Goal: Complete application form: Complete application form

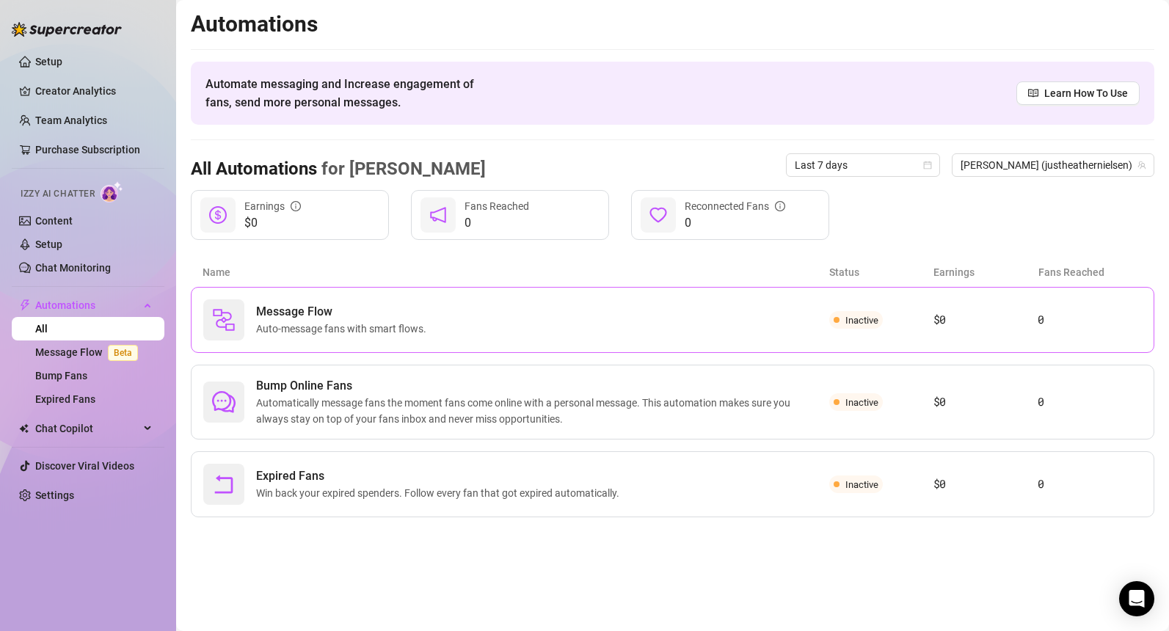
click at [331, 330] on span "Auto-message fans with smart flows." at bounding box center [344, 329] width 176 height 16
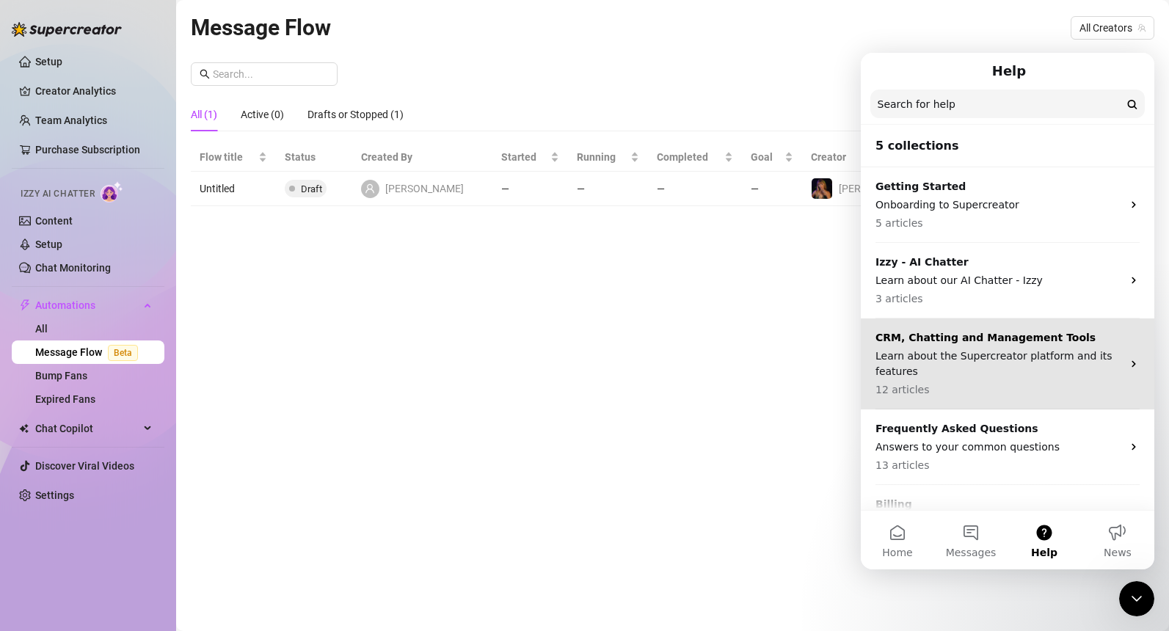
click at [969, 367] on p "Learn about the Supercreator platform and its features" at bounding box center [998, 364] width 247 height 31
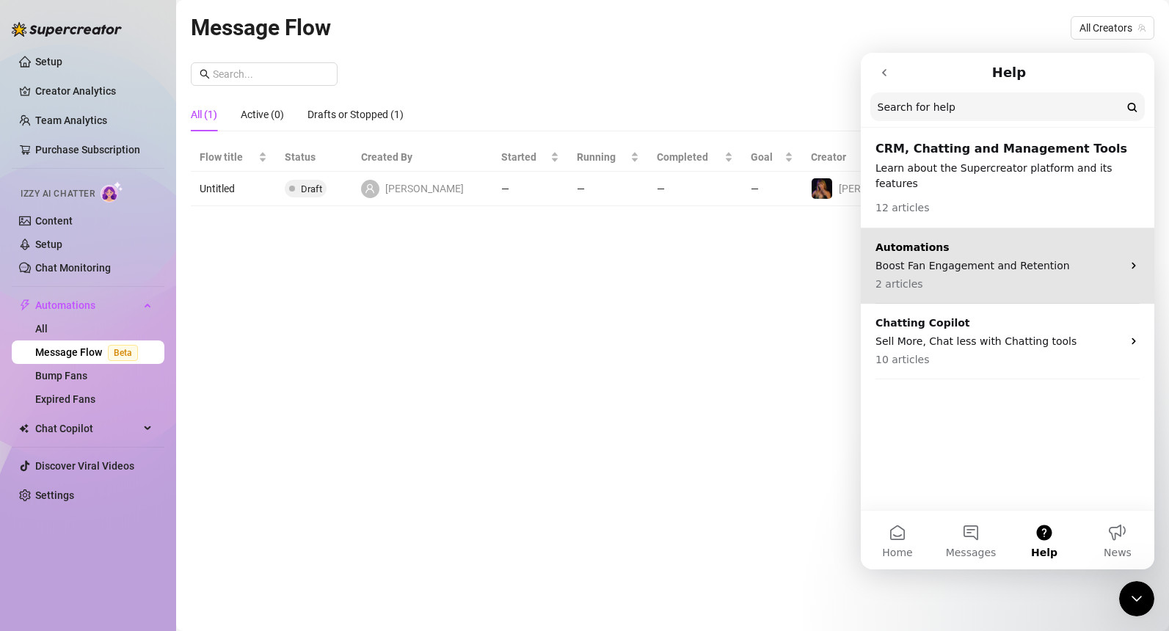
click at [980, 260] on div "Automations Boost Fan Engagement and Retention 2 articles" at bounding box center [998, 266] width 247 height 52
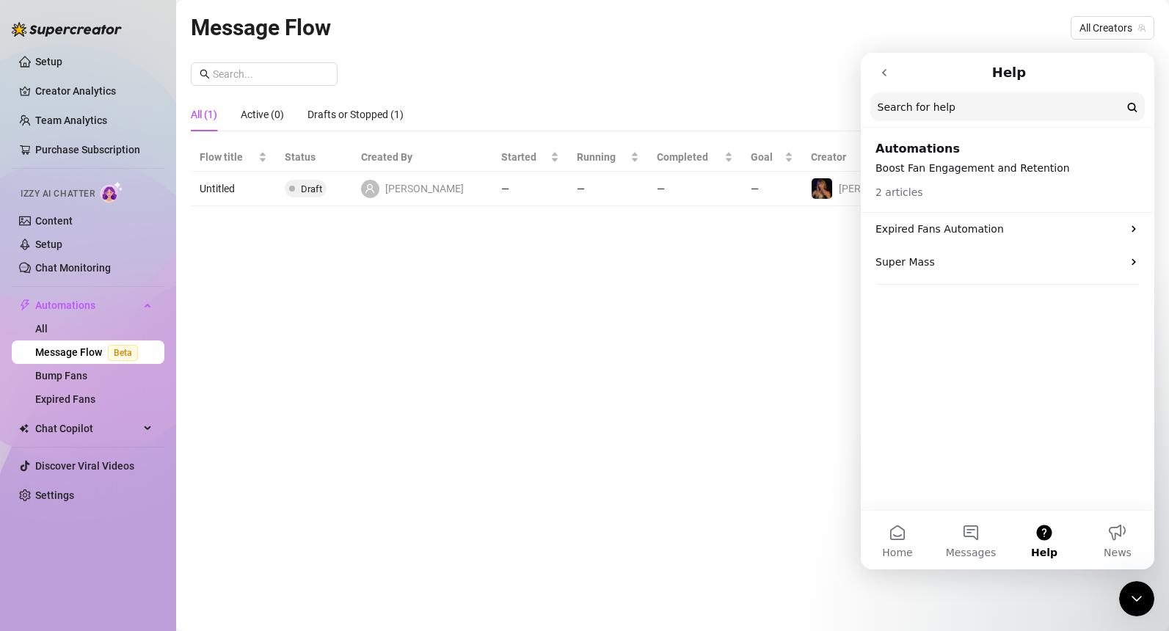
click at [882, 77] on icon "go back" at bounding box center [884, 73] width 12 height 12
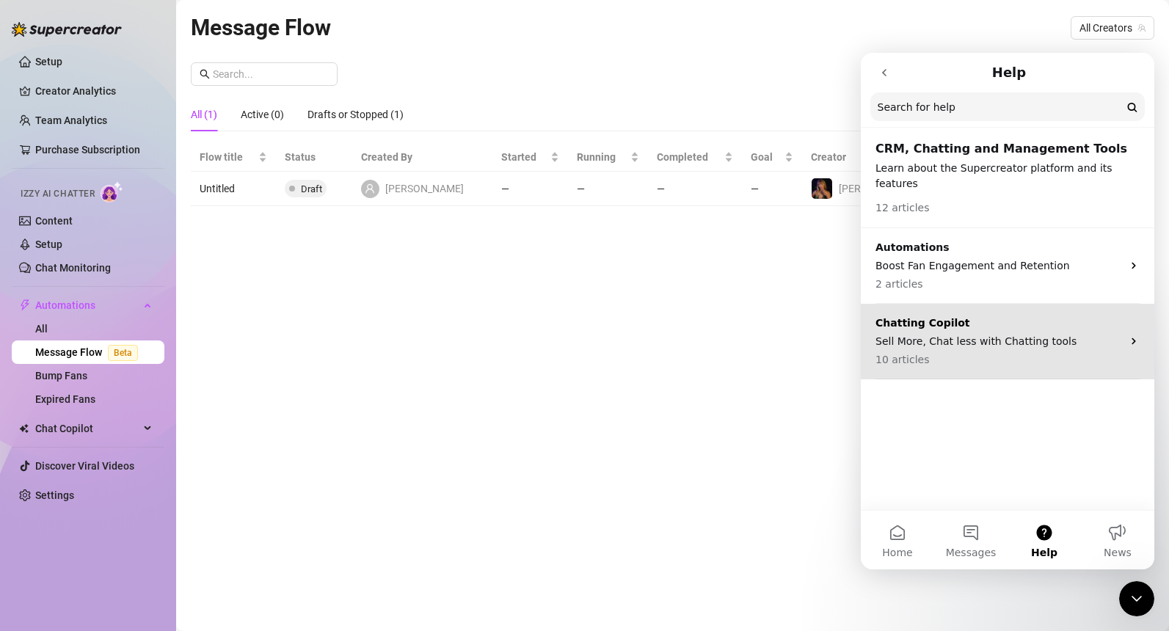
click at [947, 352] on p "10 articles" at bounding box center [998, 359] width 247 height 15
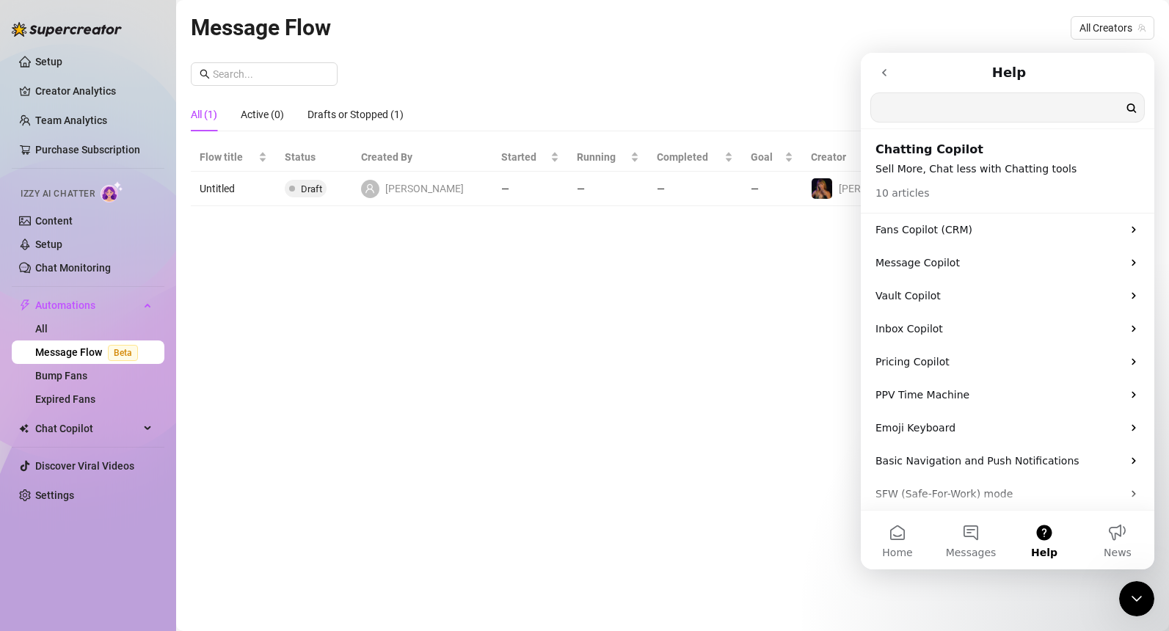
click at [964, 107] on input "Search for help" at bounding box center [1007, 107] width 273 height 29
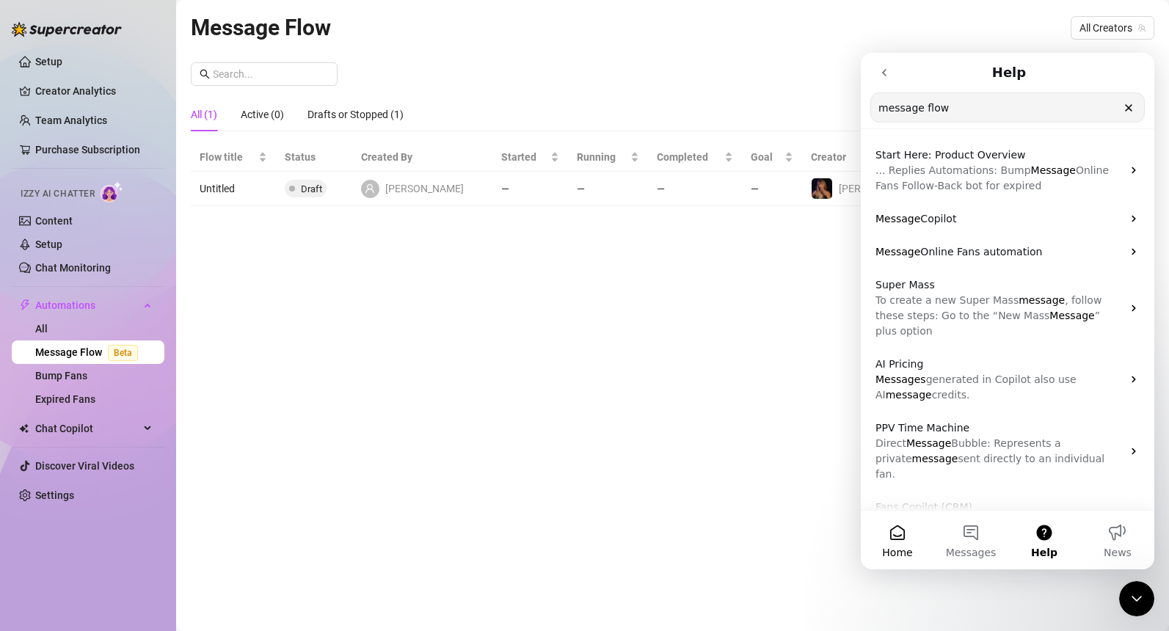
type input "message flow"
click at [906, 533] on button "Home" at bounding box center [897, 540] width 73 height 59
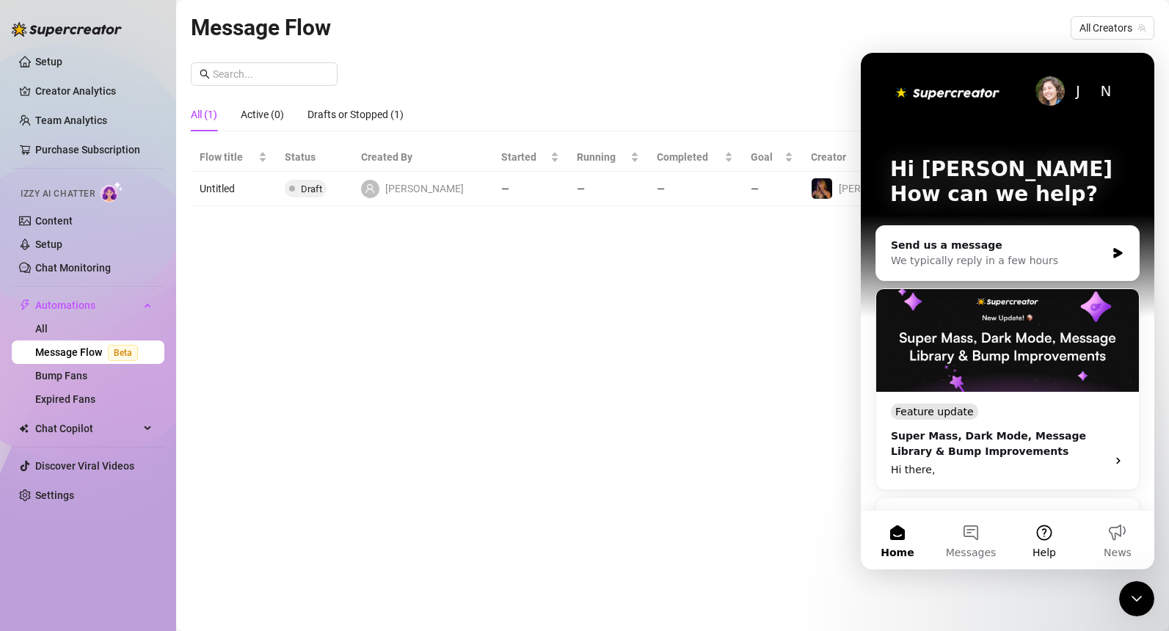
click at [1045, 534] on button "Help" at bounding box center [1044, 540] width 73 height 59
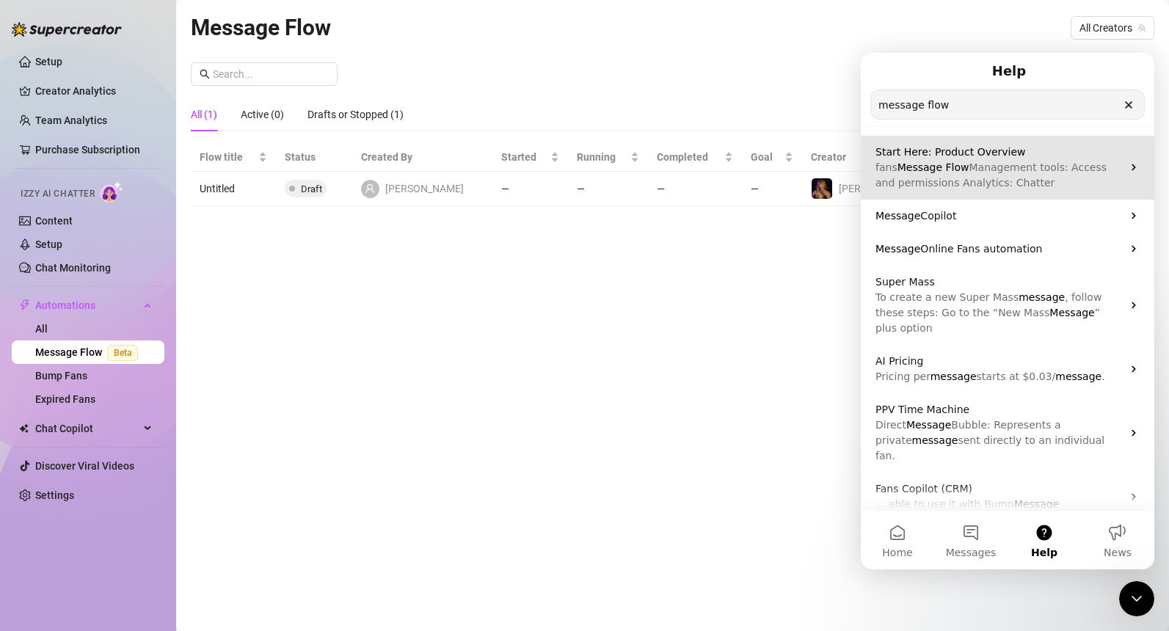
click at [961, 174] on p "fans Message Flow Management tools: Access and permissions Analytics: Chatter" at bounding box center [998, 175] width 247 height 31
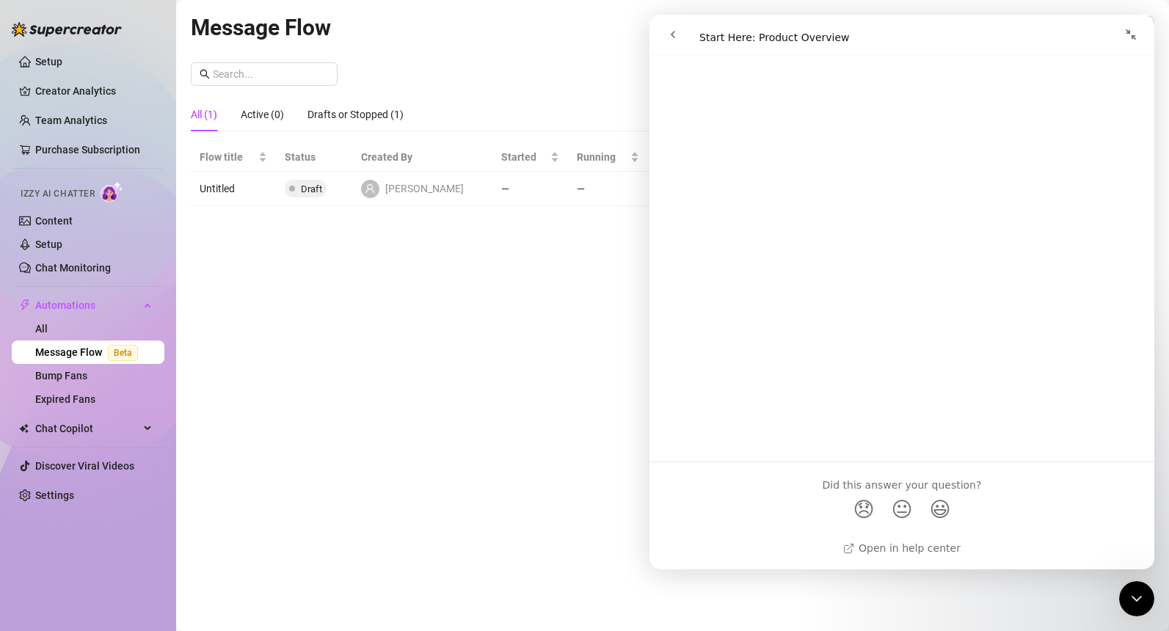
scroll to position [1358, 0]
click at [516, 382] on div "Message Flow All Creators New Flow All (1) Active (0) Drafts or Stopped (1) Flo…" at bounding box center [673, 298] width 964 height 577
click at [374, 330] on div "Message Flow All Creators New Flow All (1) Active (0) Drafts or Stopped (1) Flo…" at bounding box center [673, 298] width 964 height 577
click at [681, 30] on button "go back" at bounding box center [673, 35] width 28 height 28
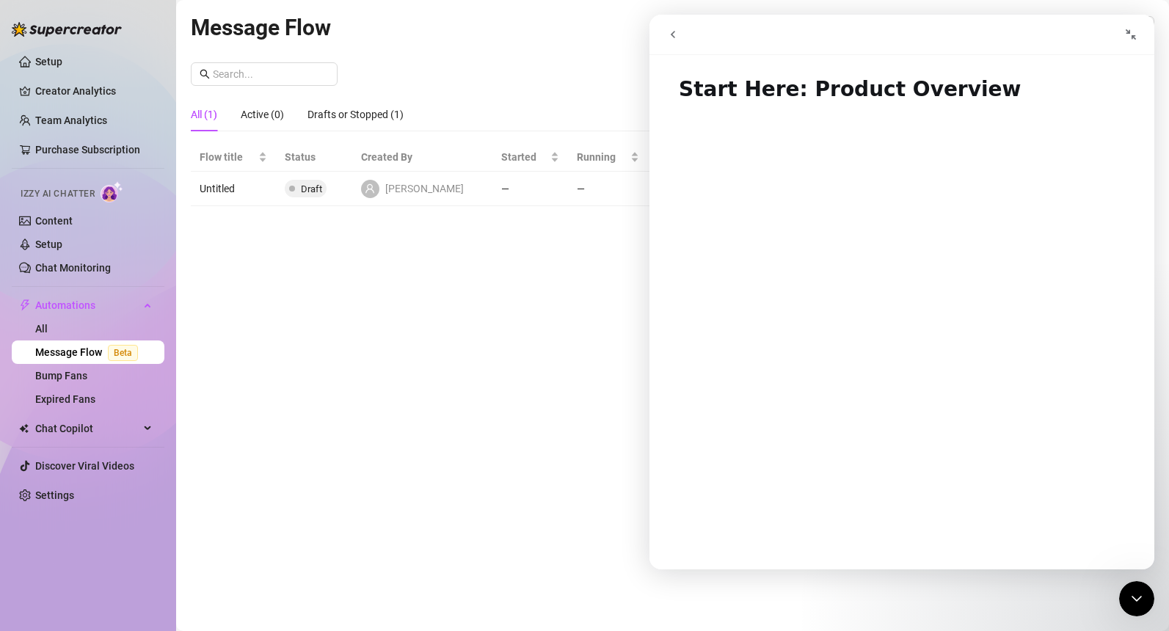
click at [671, 29] on icon "go back" at bounding box center [673, 35] width 12 height 12
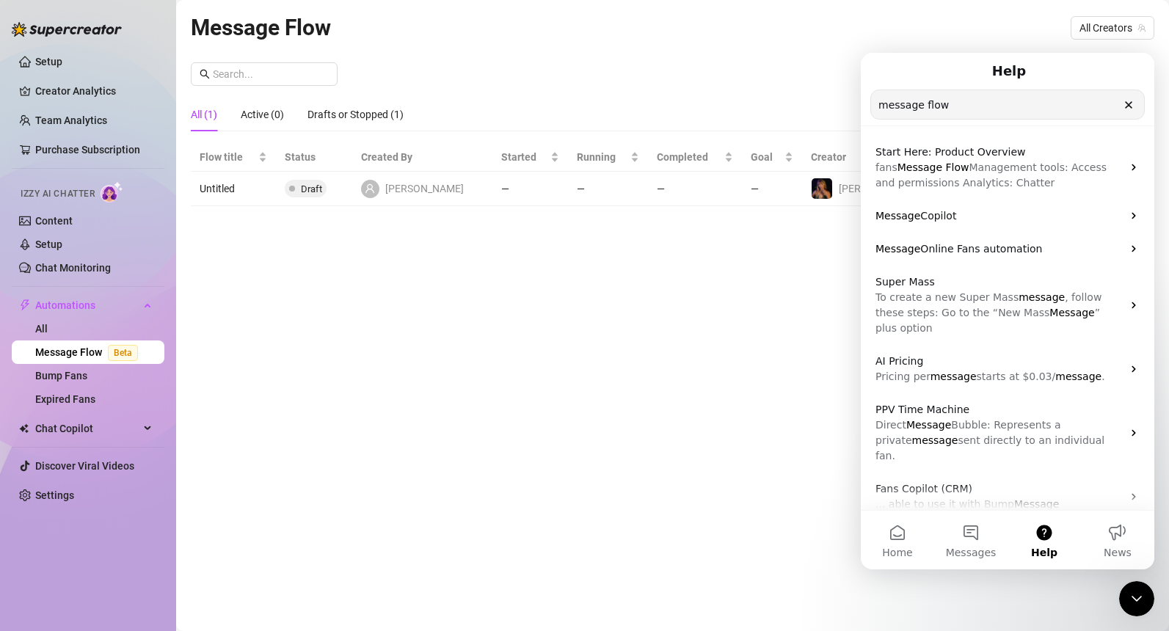
click at [1048, 130] on div "Start Here: Product Overview fans Message Flow Management tools: Access and per…" at bounding box center [1008, 412] width 294 height 570
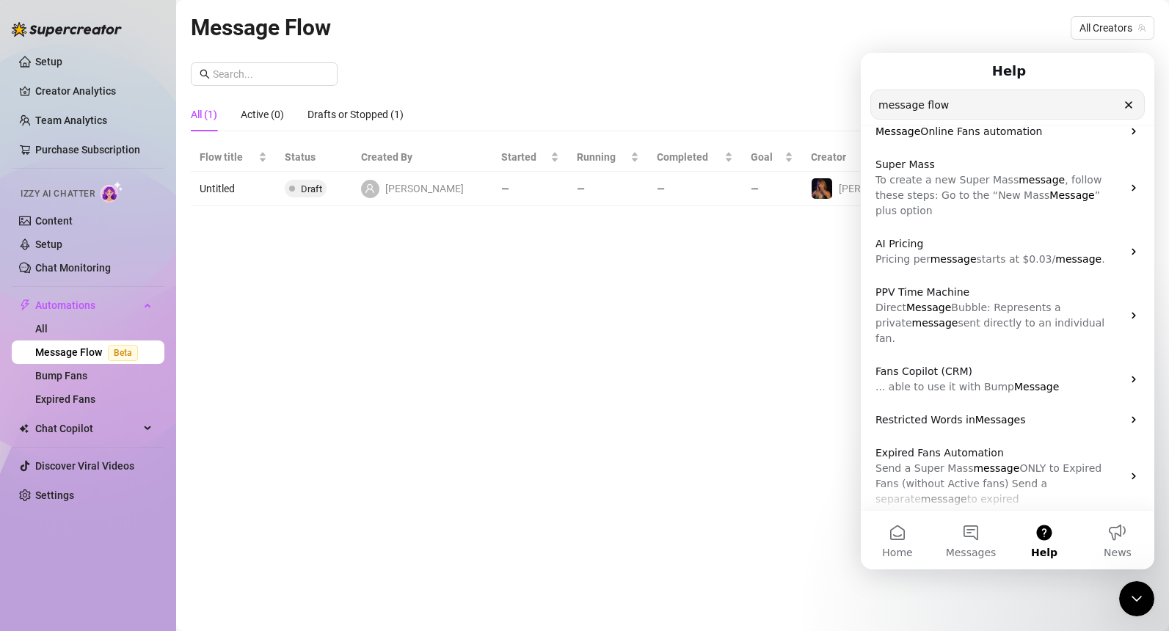
scroll to position [140, 0]
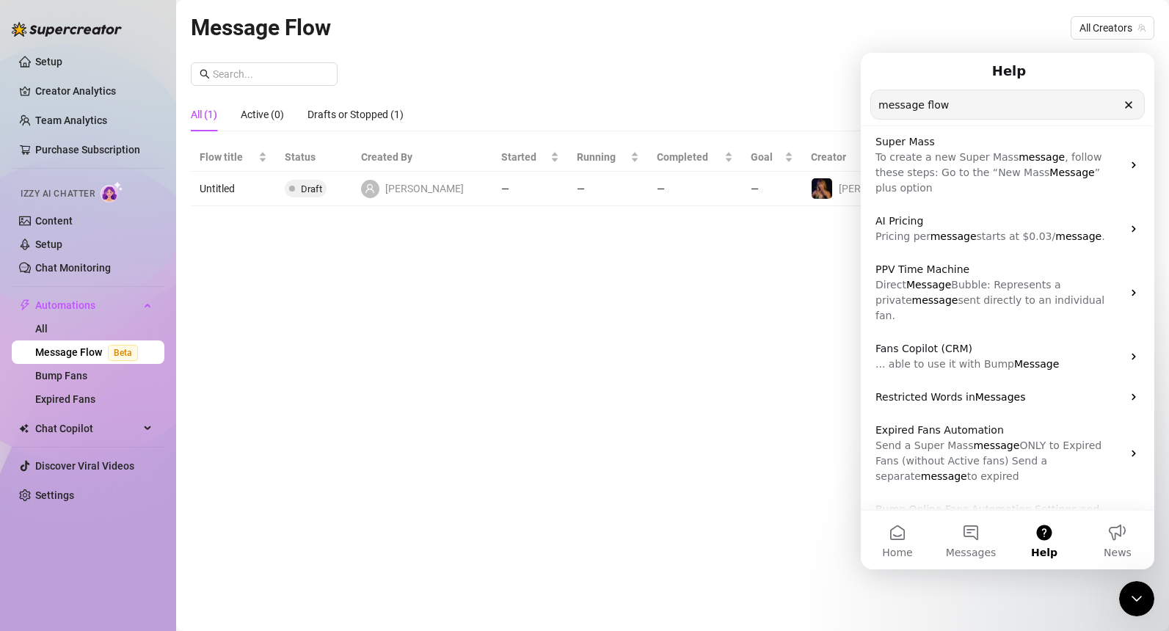
click at [1070, 74] on div "Help" at bounding box center [1007, 71] width 274 height 25
click at [1022, 113] on input "message flow" at bounding box center [1007, 104] width 273 height 29
click at [894, 73] on div "Help" at bounding box center [1007, 71] width 274 height 25
click at [1067, 79] on div "Help" at bounding box center [1007, 71] width 274 height 25
click at [510, 43] on div "Message Flow All Creators" at bounding box center [673, 27] width 964 height 34
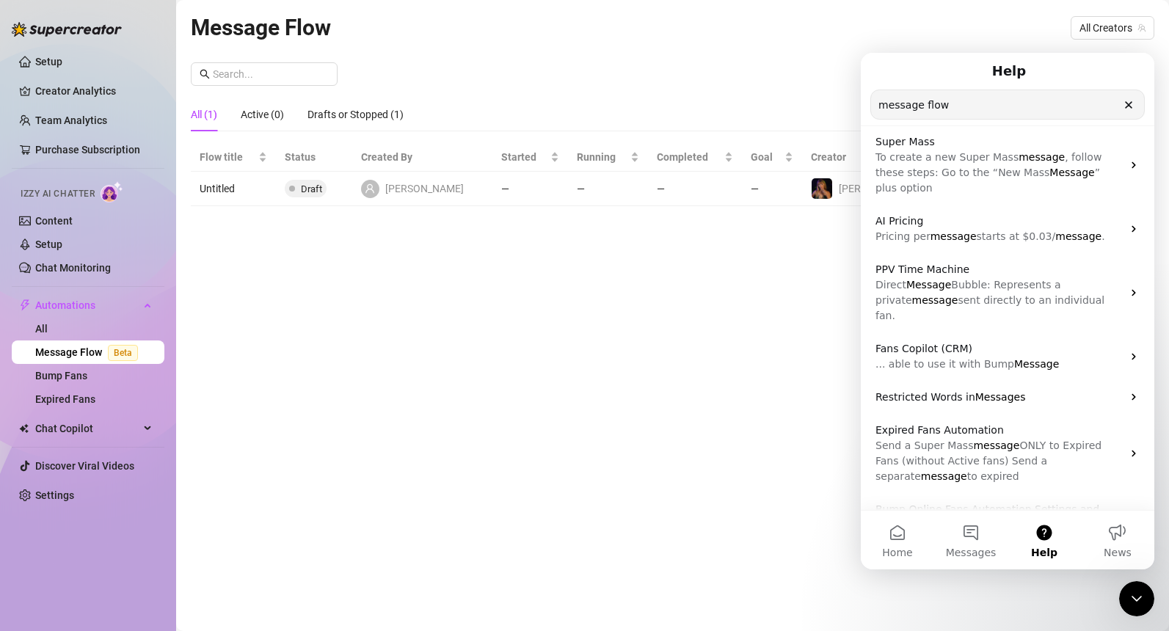
click at [249, 319] on div "Message Flow All Creators New Flow All (1) Active (0) Drafts or Stopped (1) Flo…" at bounding box center [673, 298] width 964 height 577
click at [74, 194] on span "Izzy AI Chatter" at bounding box center [58, 194] width 74 height 14
click at [59, 223] on link "Content" at bounding box center [53, 221] width 37 height 12
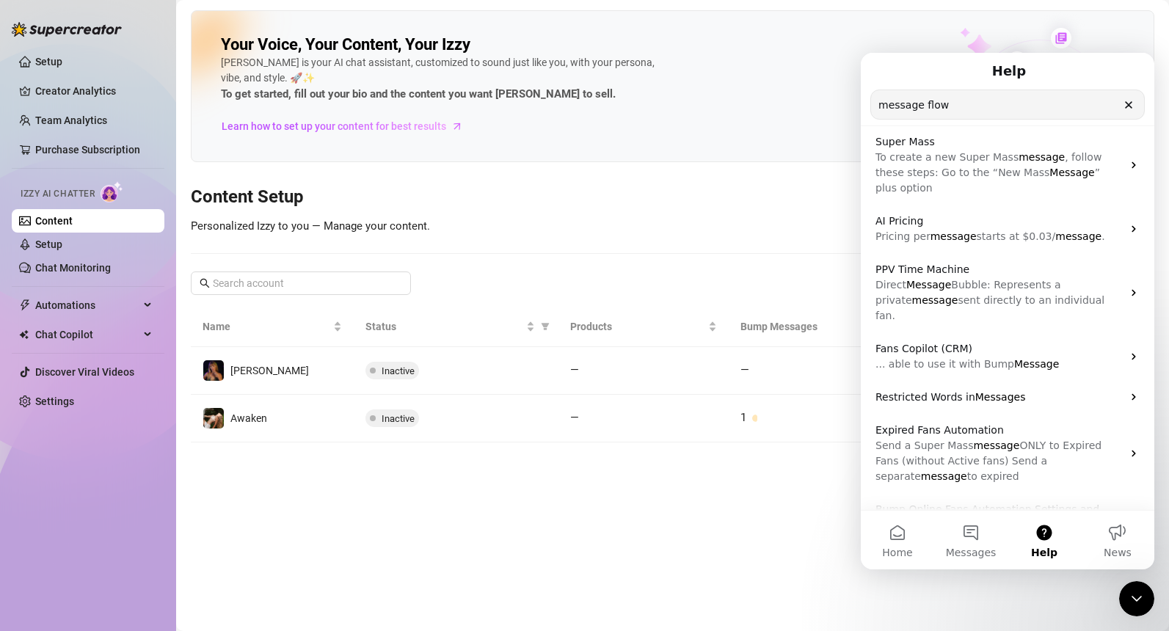
click at [712, 208] on h3 "Content Setup" at bounding box center [673, 197] width 964 height 23
click at [1057, 34] on img at bounding box center [1039, 87] width 227 height 150
click at [1124, 104] on icon "Clear" at bounding box center [1129, 105] width 12 height 12
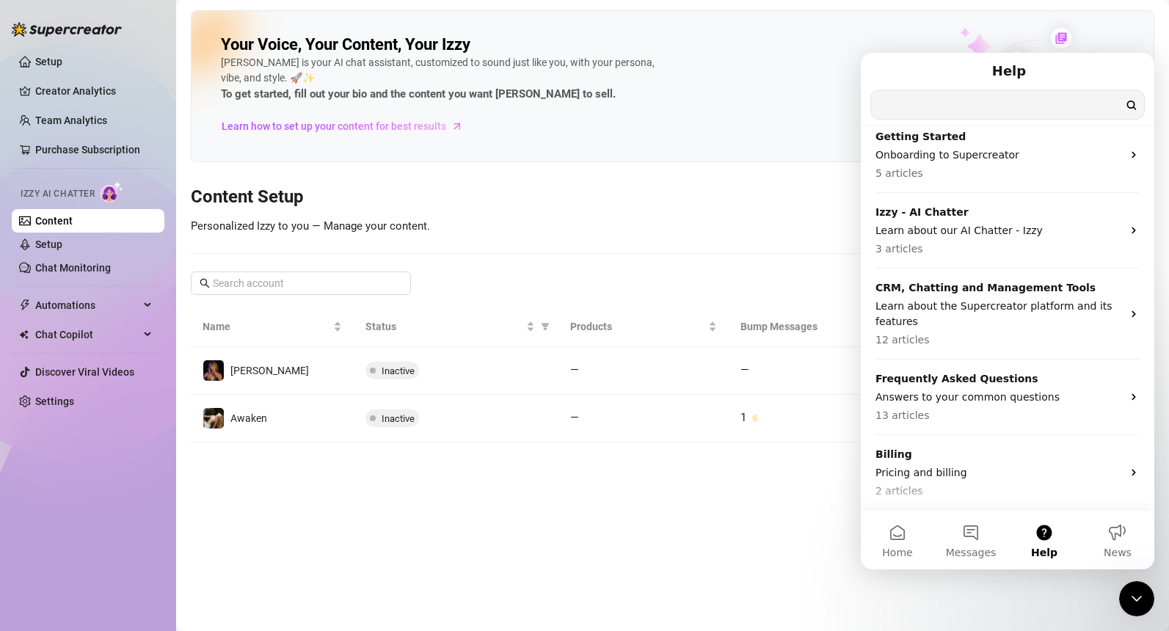
scroll to position [51, 0]
click at [1130, 595] on icon "Close Intercom Messenger" at bounding box center [1137, 599] width 18 height 18
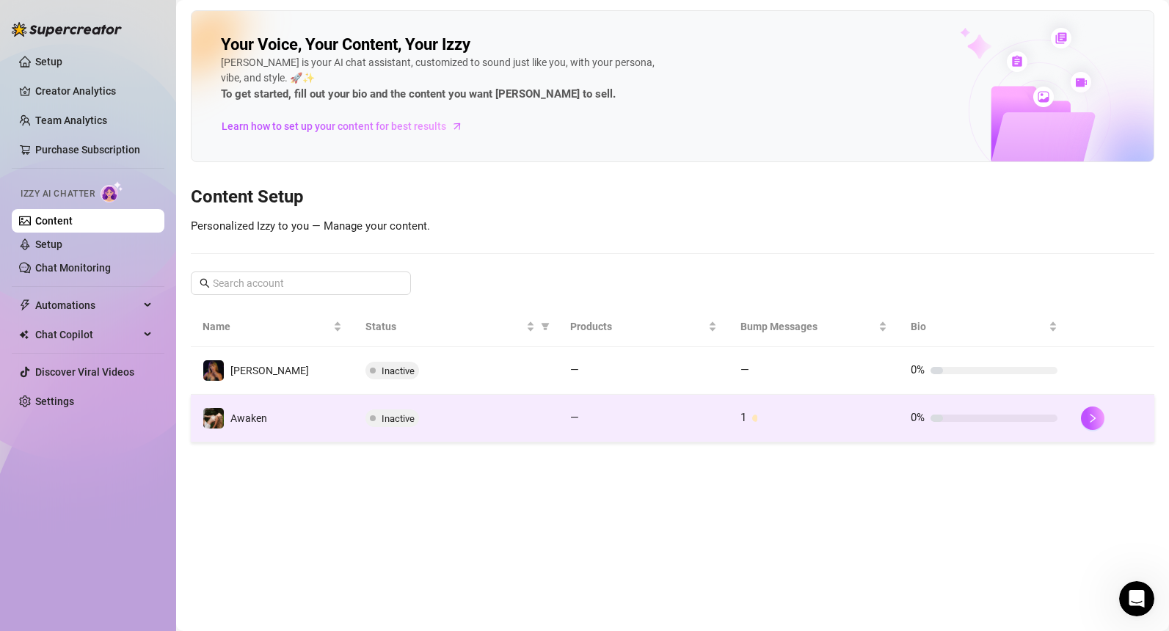
scroll to position [0, 0]
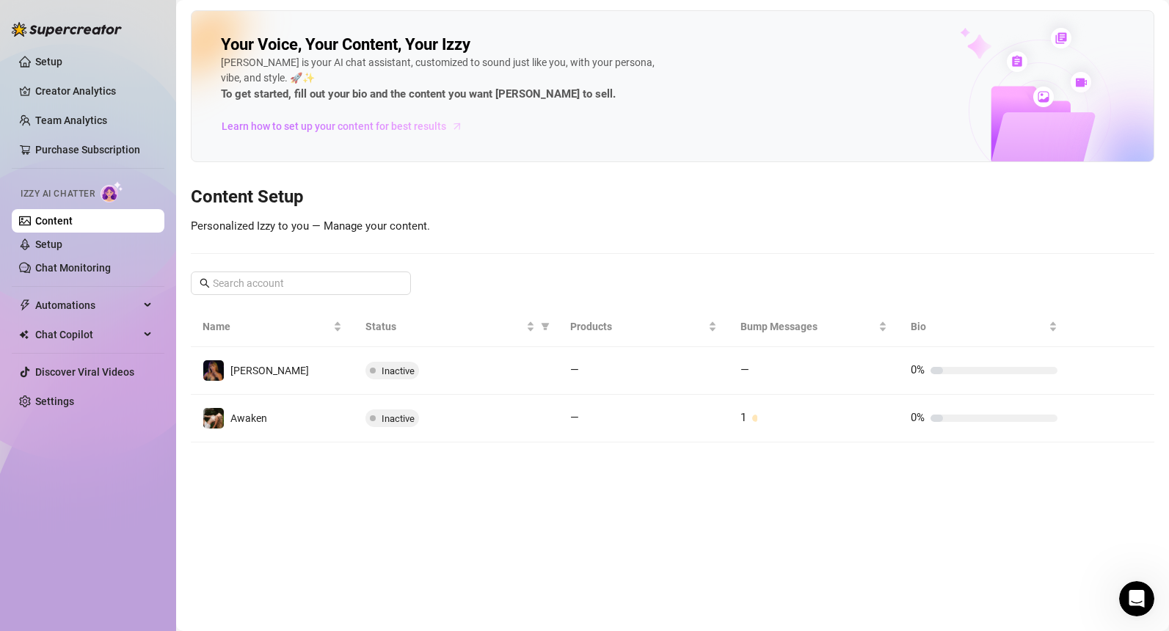
click at [321, 128] on span "Learn how to set up your content for best results" at bounding box center [334, 126] width 225 height 16
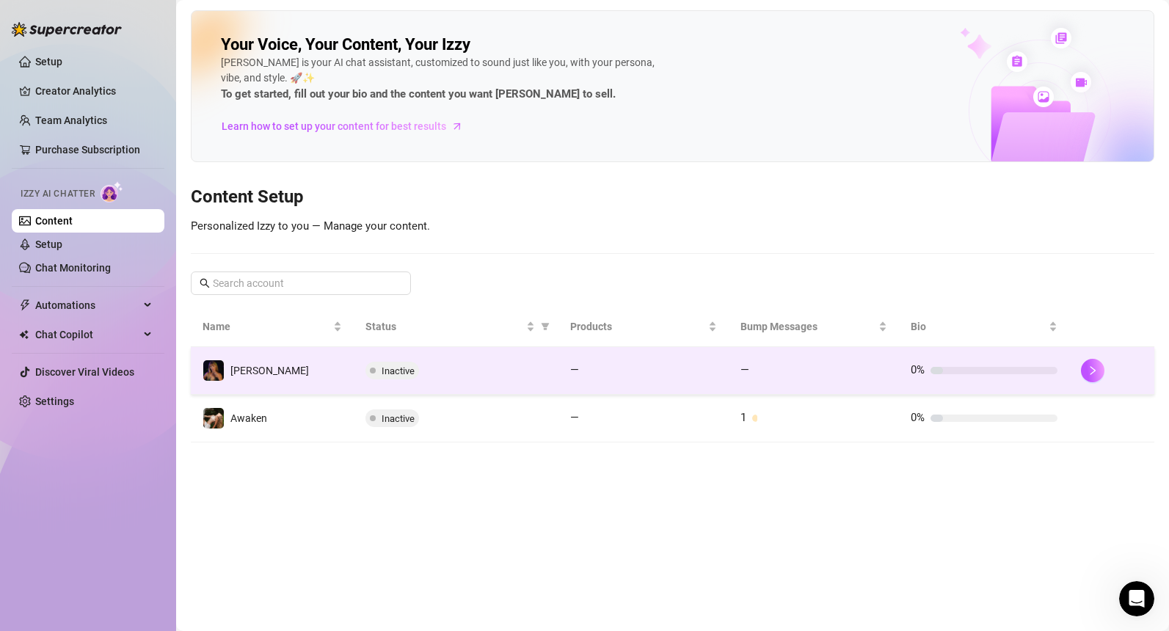
click at [282, 370] on td "[PERSON_NAME]" at bounding box center [272, 371] width 163 height 48
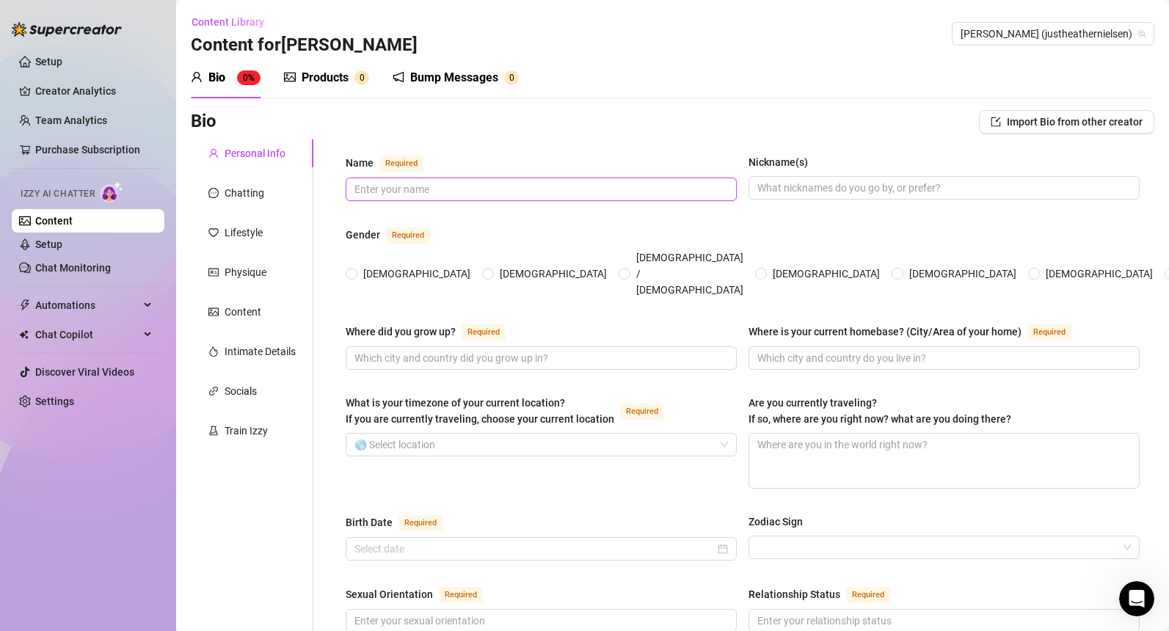
click at [393, 183] on input "Name Required" at bounding box center [539, 189] width 371 height 16
type input "[PERSON_NAME]"
click at [352, 270] on input "[DEMOGRAPHIC_DATA]" at bounding box center [352, 275] width 6 height 10
radio input "true"
click at [476, 434] on input "What is your timezone of your current location? If you are currently traveling,…" at bounding box center [534, 445] width 360 height 22
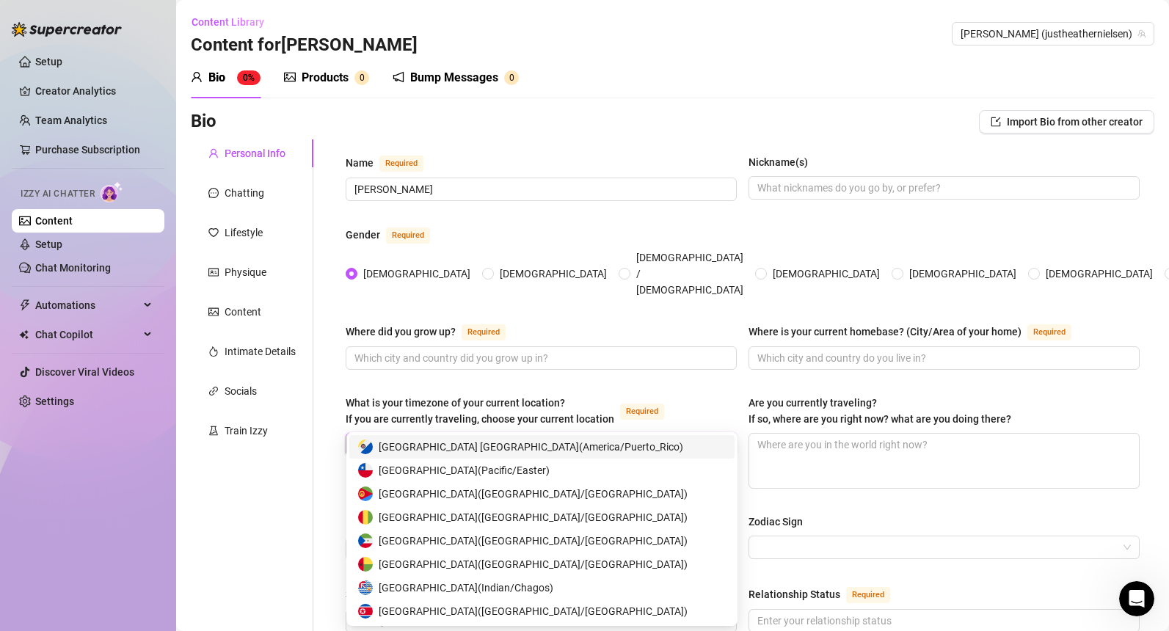
type input "E"
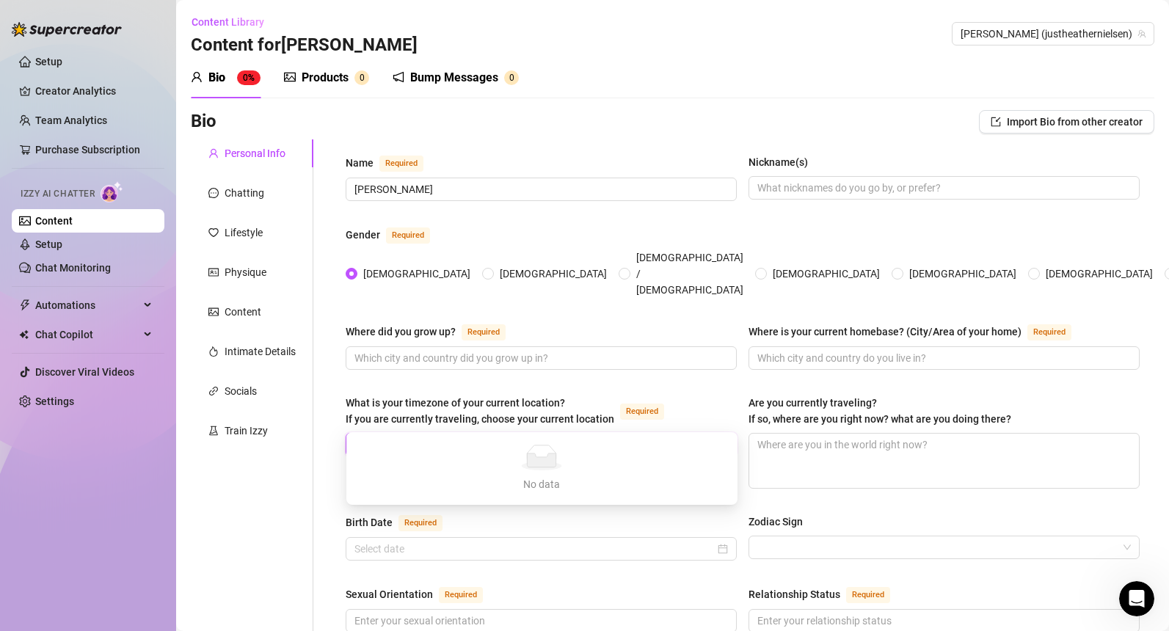
type input "N"
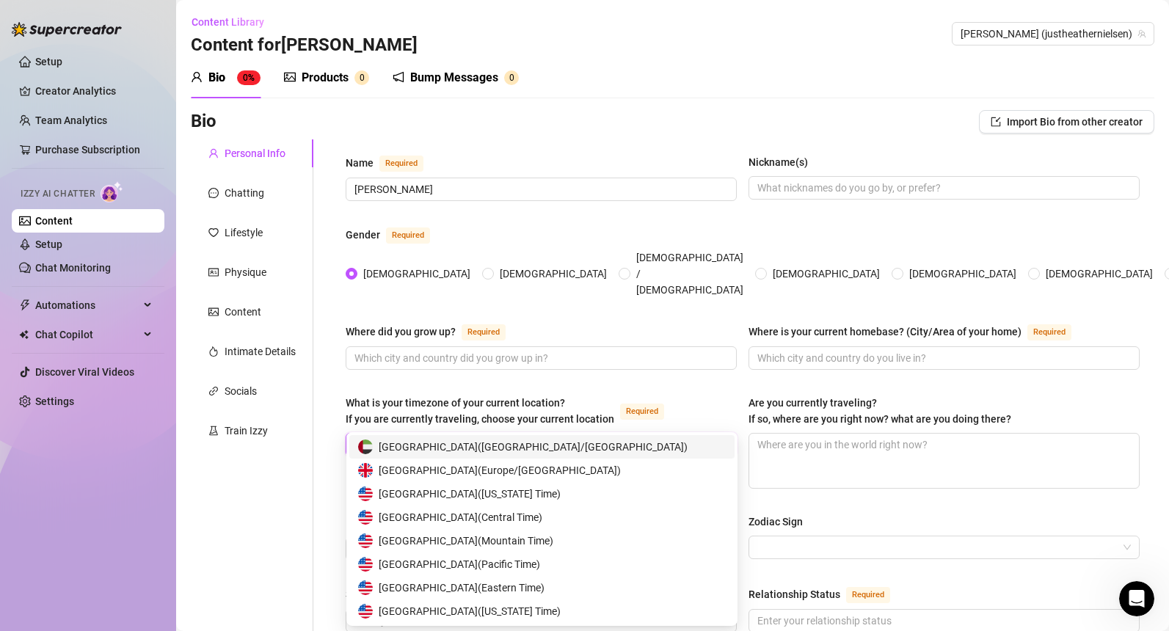
type input "United"
click at [531, 581] on span "United States of America ( Eastern Time )" at bounding box center [462, 588] width 166 height 16
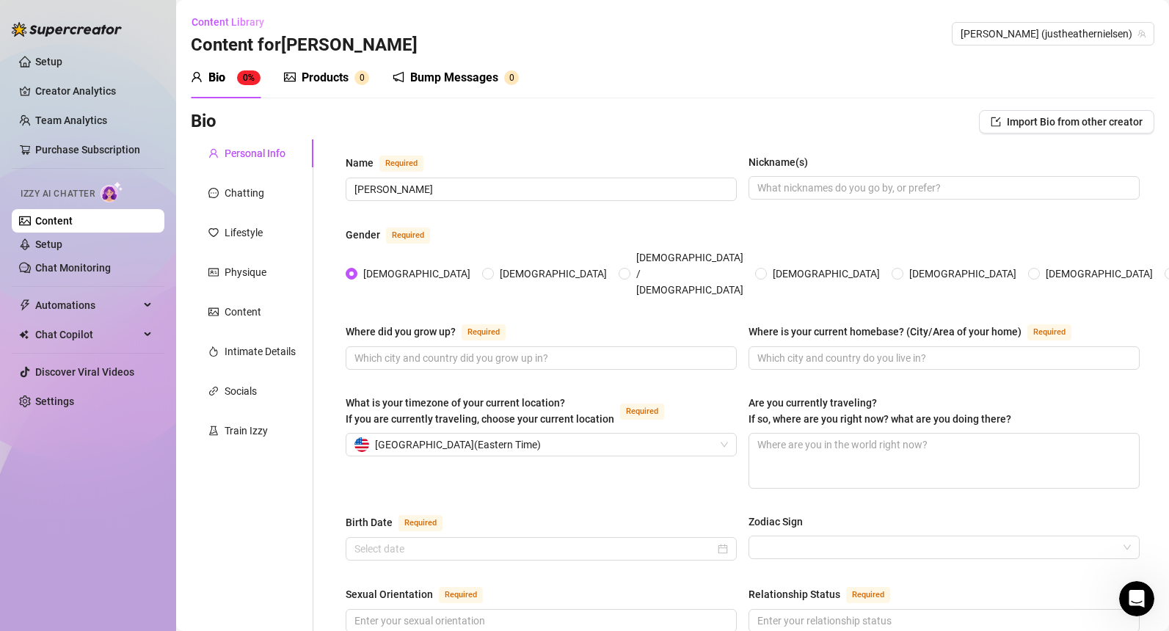
click at [482, 468] on div "What is your timezone of your current location? If you are currently traveling,…" at bounding box center [743, 448] width 794 height 107
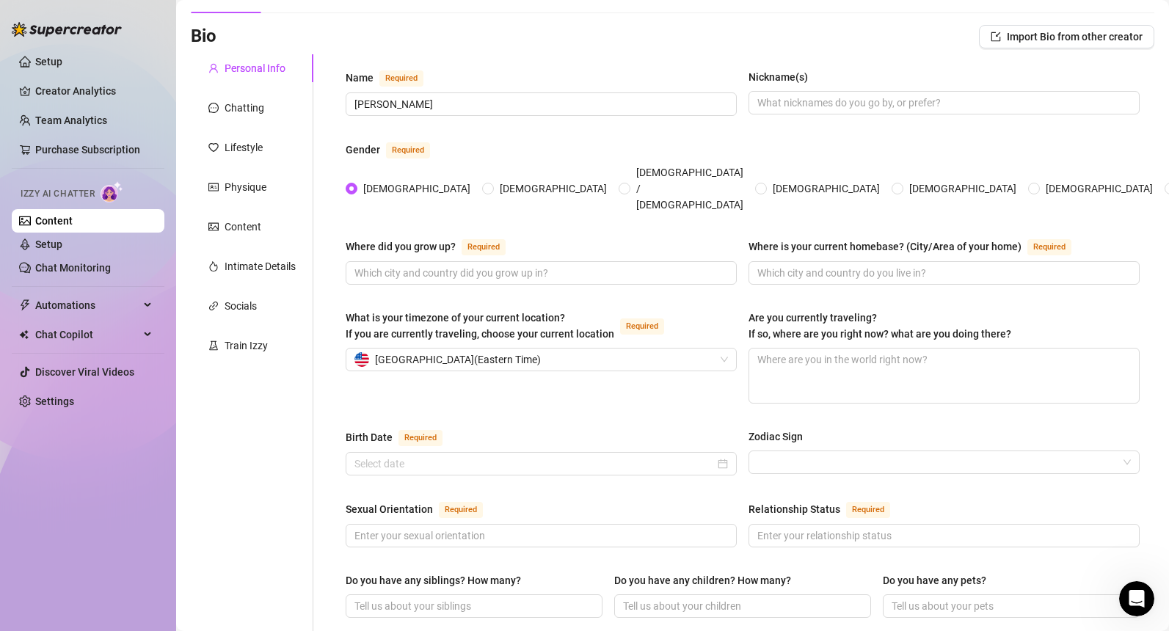
scroll to position [88, 0]
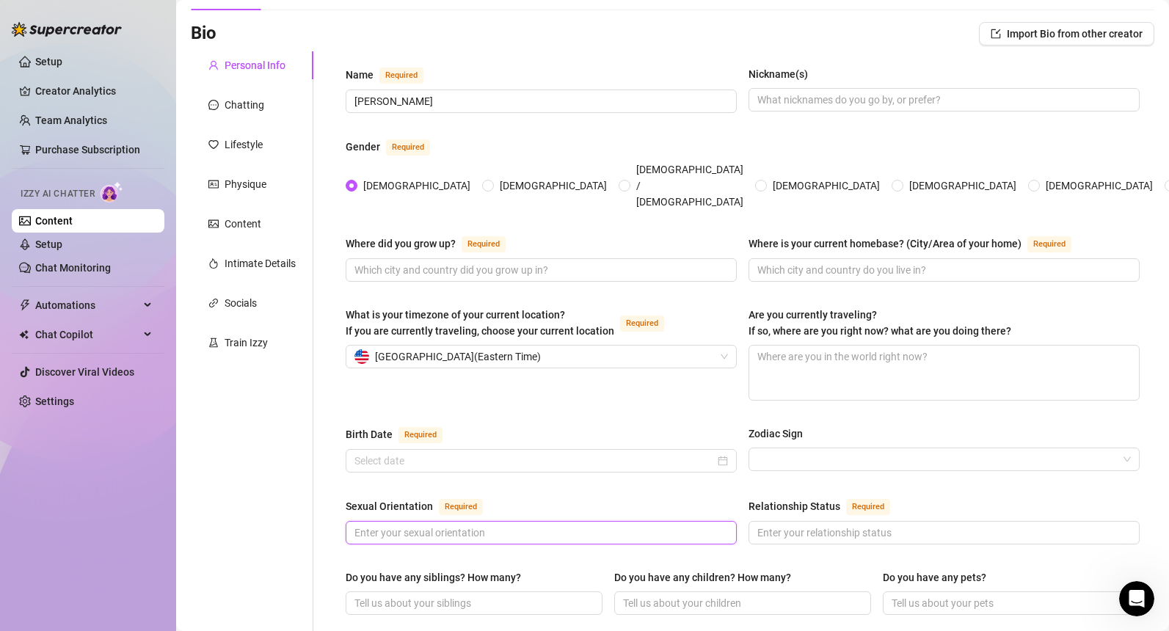
click at [448, 525] on input "Sexual Orientation Required" at bounding box center [539, 533] width 371 height 16
type input "Straight"
click at [833, 525] on input "Relationship Status Required" at bounding box center [942, 533] width 371 height 16
type input "Single"
click at [1003, 29] on button "Import Bio from other creator" at bounding box center [1066, 33] width 175 height 23
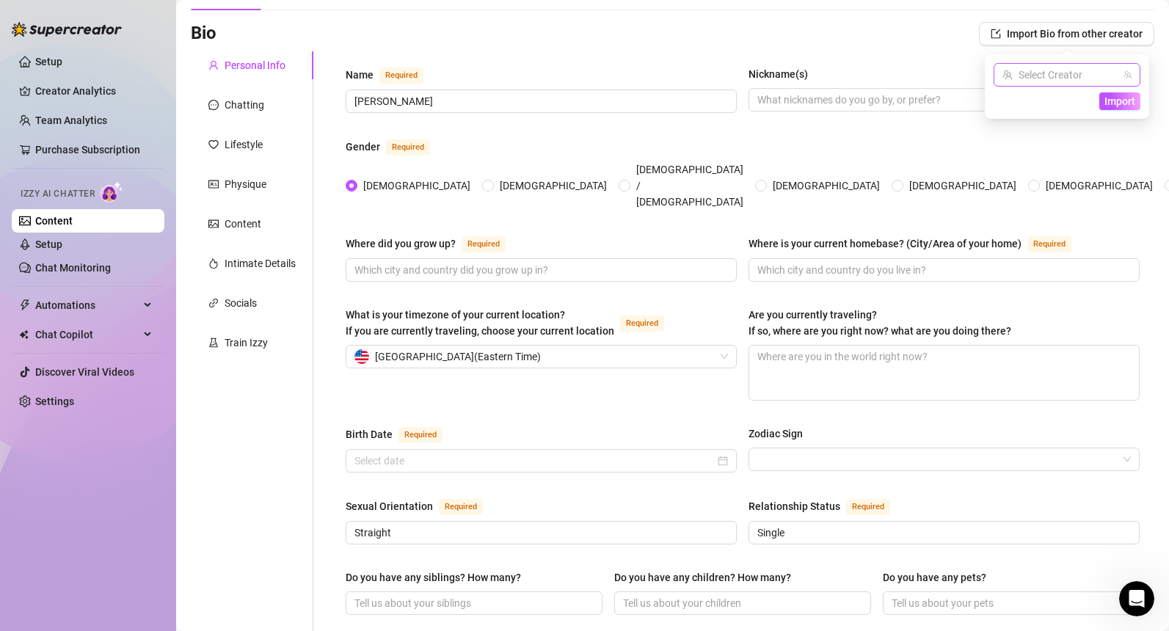
click at [1069, 80] on input "search" at bounding box center [1060, 75] width 116 height 22
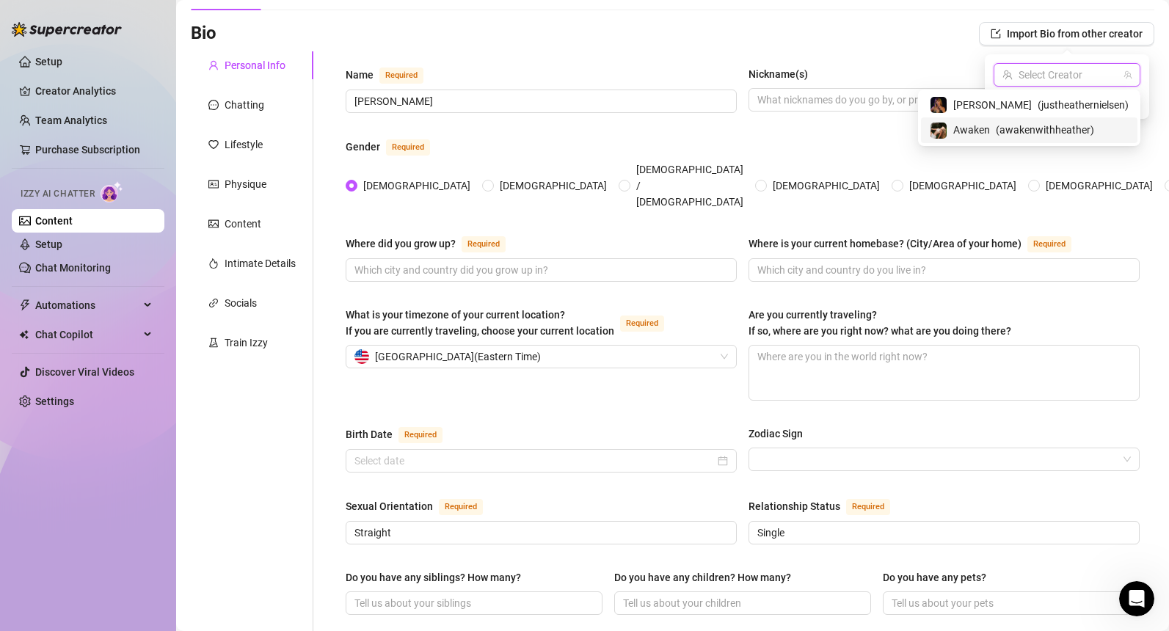
click at [990, 124] on span "Awaken" at bounding box center [971, 130] width 37 height 16
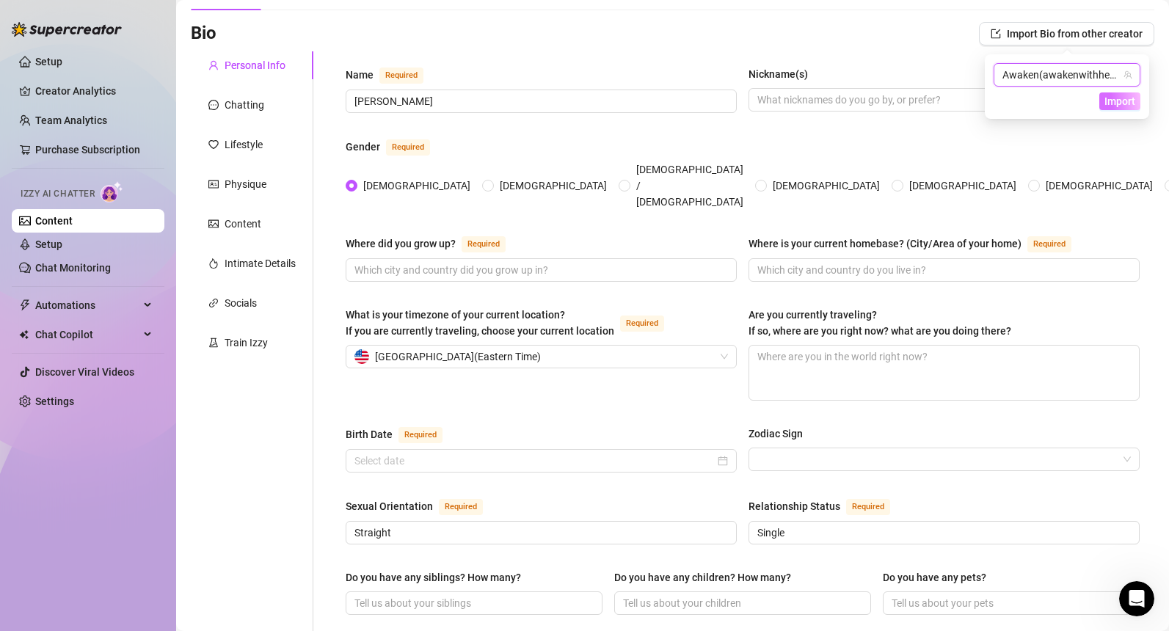
click at [1114, 98] on span "Import" at bounding box center [1119, 101] width 31 height 12
click at [598, 377] on div "What is your timezone of your current location? If you are currently traveling,…" at bounding box center [743, 360] width 794 height 107
click at [880, 346] on textarea "Are you currently traveling? If so, where are you right now? what are you doing…" at bounding box center [944, 373] width 390 height 54
type textarea "N"
type textarea "No"
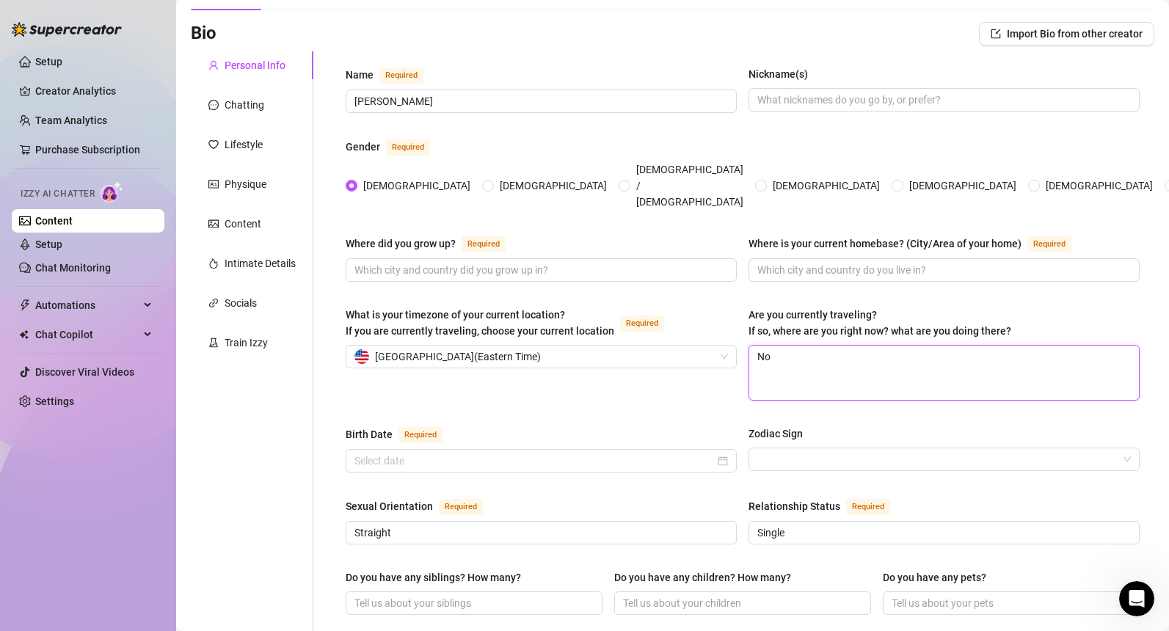
type textarea "Not"
type textarea "Not c"
type textarea "Not cu"
type textarea "Not cur"
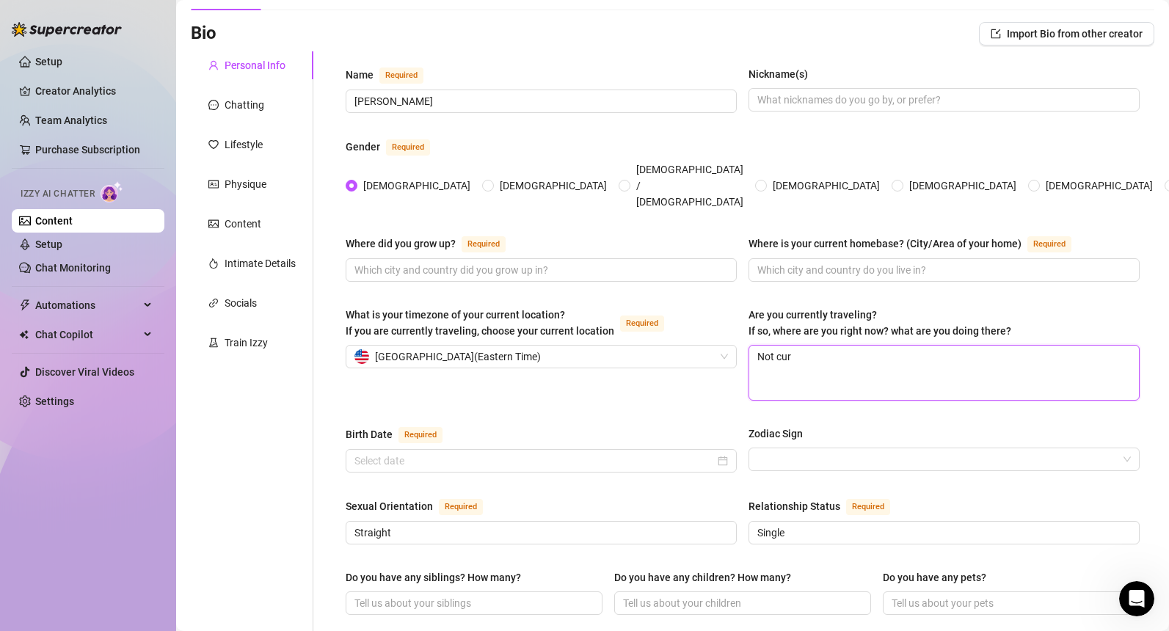
type textarea "Not curr"
type textarea "Not curre"
type textarea "Not curren"
type textarea "Not current"
type textarea "Not currentl"
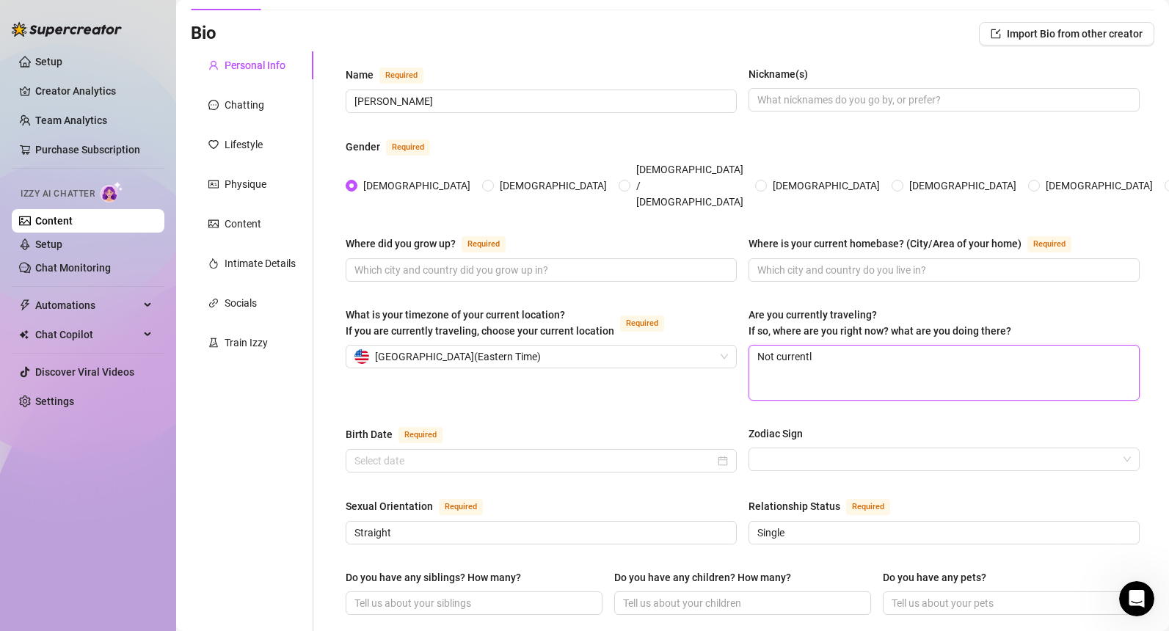
type textarea "Not currently"
type textarea "Not currently t"
type textarea "Not currently tr"
type textarea "Not currently tra"
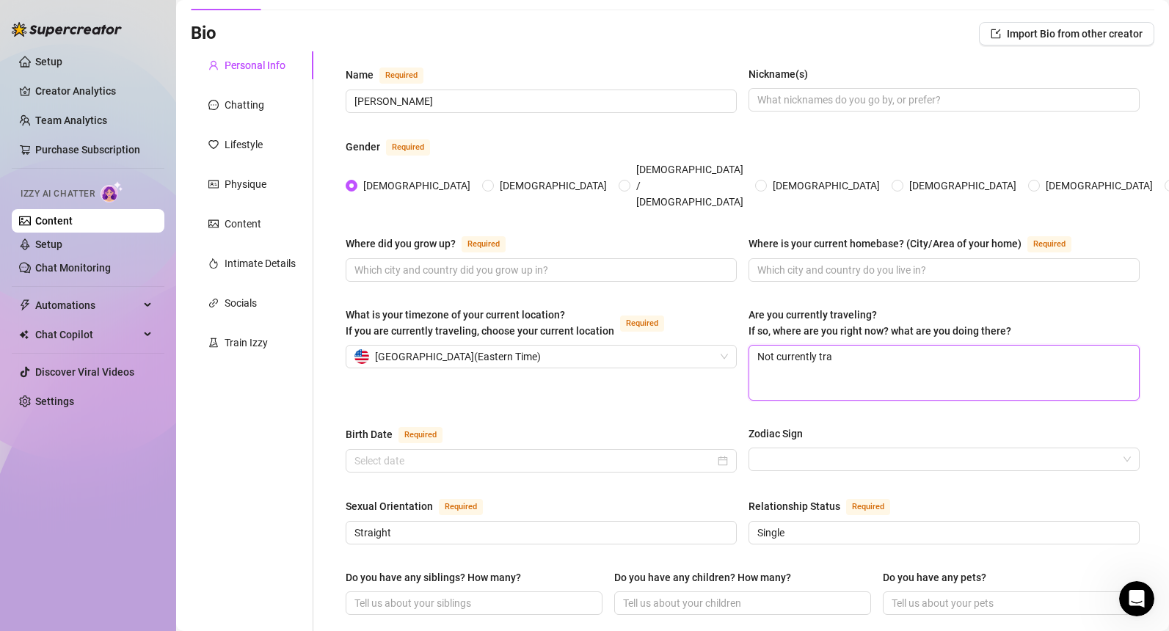
type textarea "Not currently trav"
type textarea "Not currently trave"
type textarea "Not currently travel"
type textarea "Not currently traveli"
type textarea "Not currently travelin"
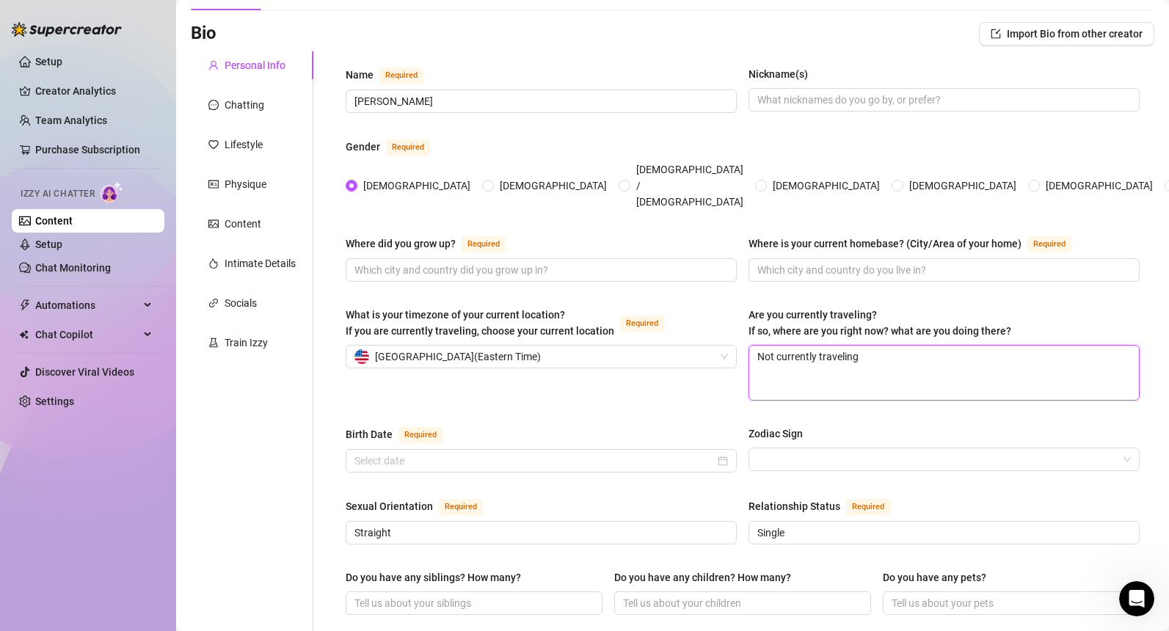
type textarea "Not currently traveling"
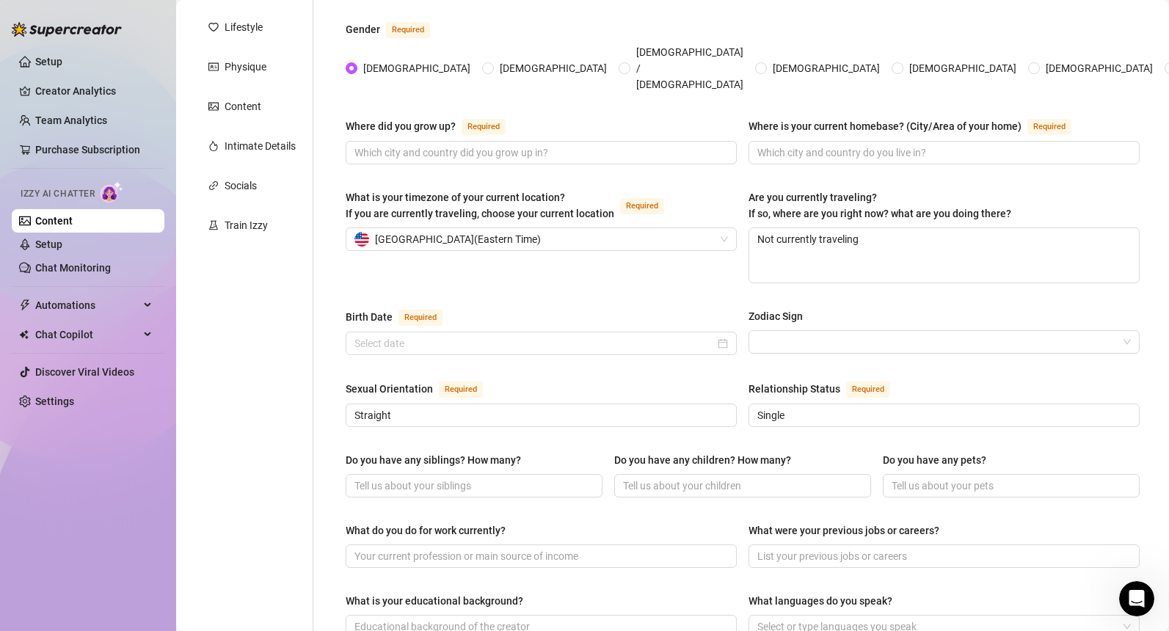
scroll to position [352, 0]
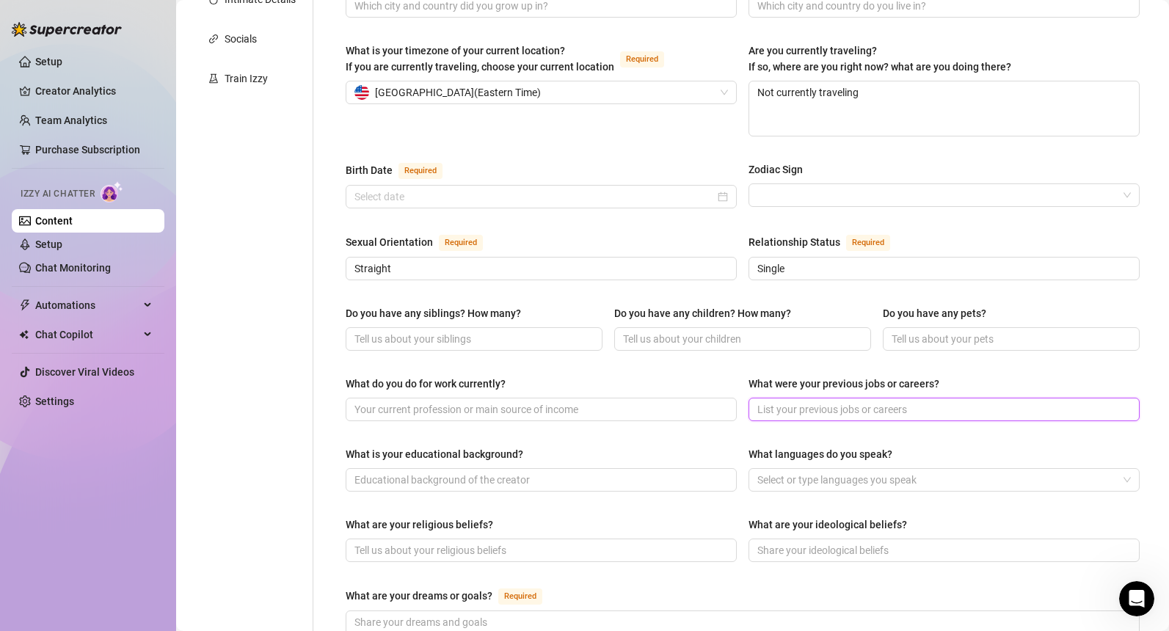
click at [906, 401] on input "What were your previous jobs or careers?" at bounding box center [942, 409] width 371 height 16
click at [889, 470] on div at bounding box center [936, 480] width 370 height 21
type input "Porn Recovery Coach"
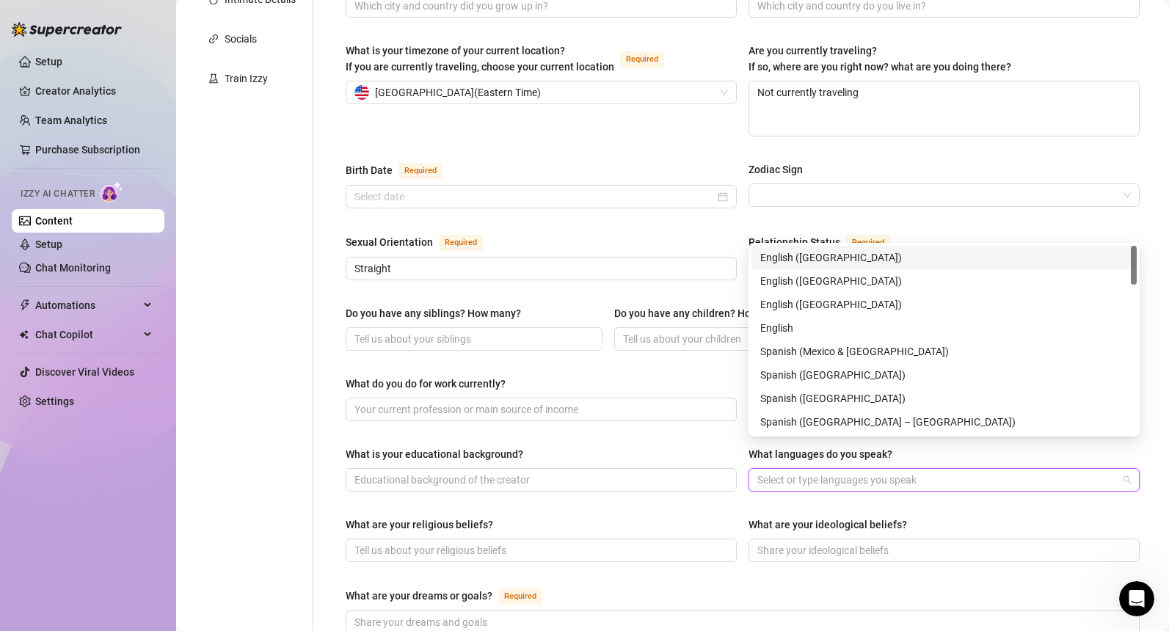
click at [795, 250] on div "English ([GEOGRAPHIC_DATA])" at bounding box center [944, 258] width 368 height 16
click at [575, 517] on div "What are your religious beliefs?" at bounding box center [541, 528] width 391 height 22
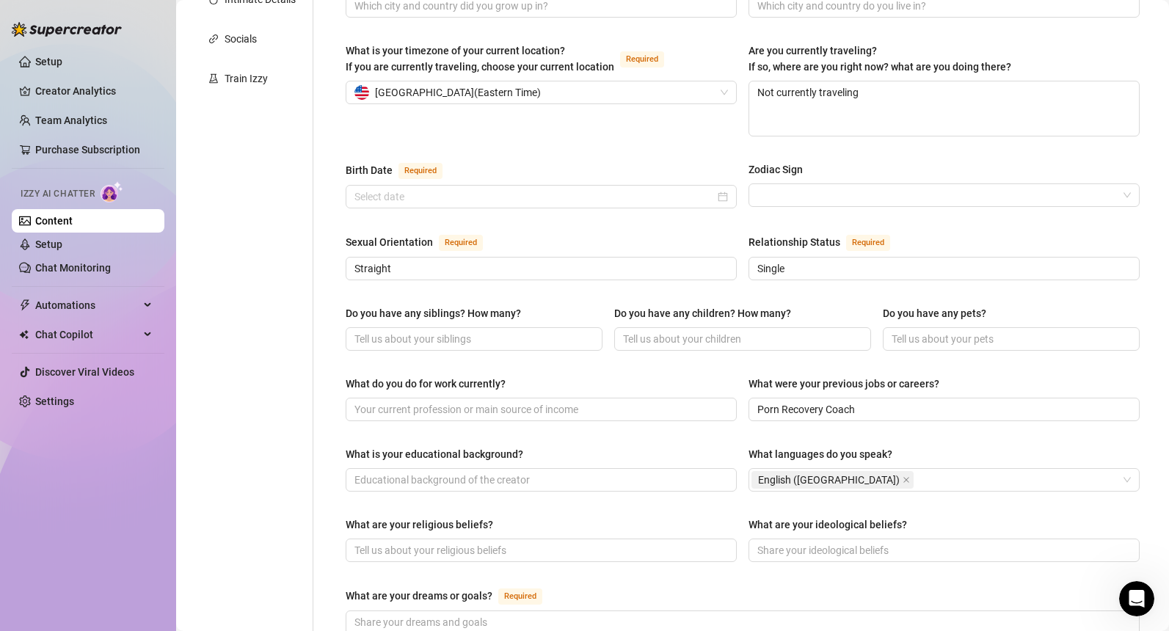
click at [239, 262] on div "Personal Info Chatting Lifestyle Physique Content Intimate Details Socials Trai…" at bounding box center [252, 394] width 123 height 1215
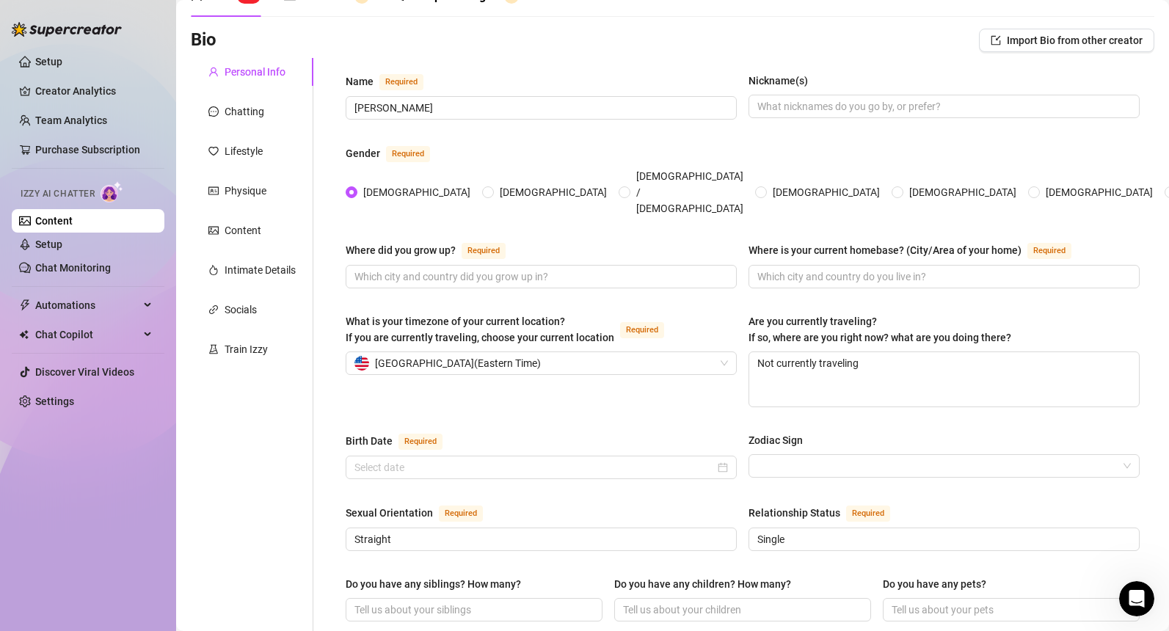
scroll to position [29, 0]
